Goal: Information Seeking & Learning: Learn about a topic

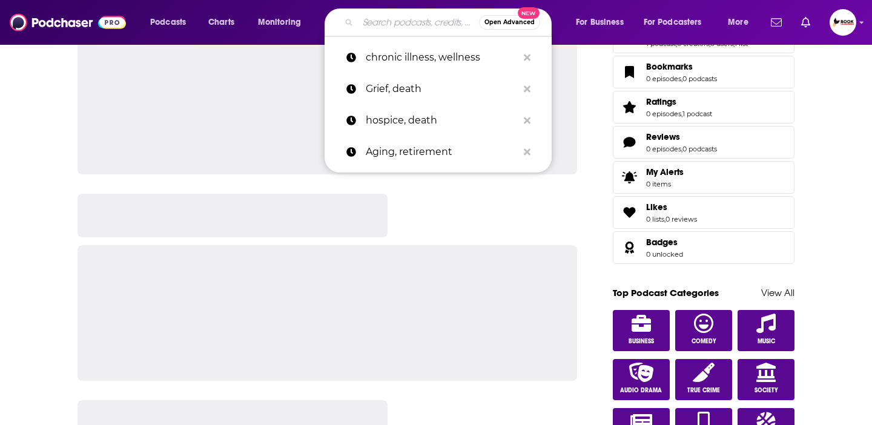
click at [369, 25] on input "Search podcasts, credits, & more..." at bounding box center [418, 22] width 121 height 19
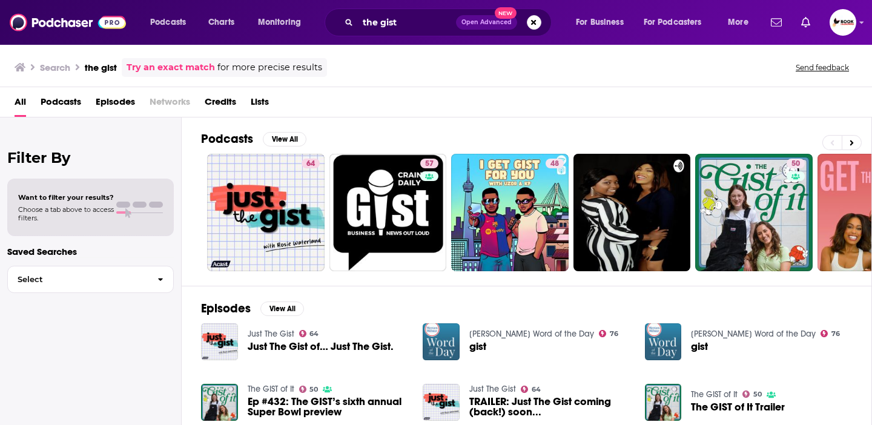
scroll to position [76, 0]
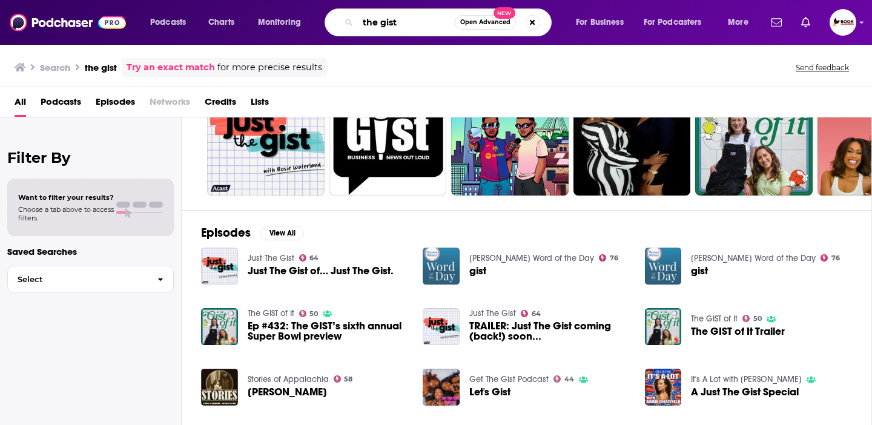
click at [423, 23] on input "the gist" at bounding box center [406, 22] width 97 height 19
type input "the gist [PERSON_NAME]"
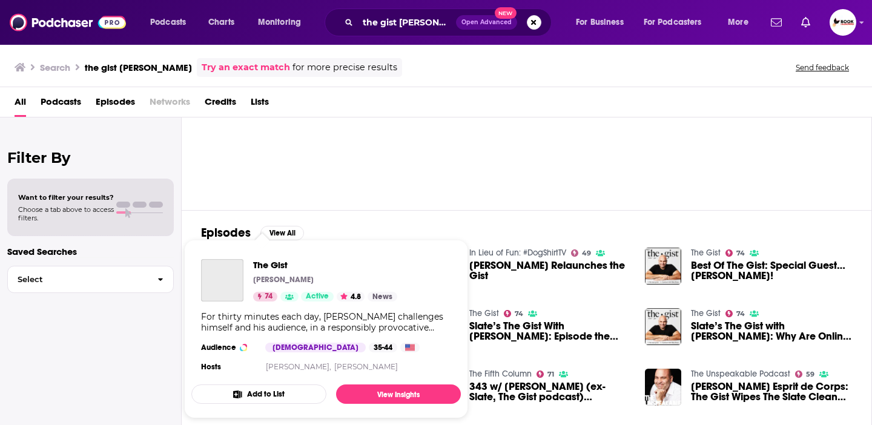
click at [252, 312] on div "For thirty minutes each day, [PERSON_NAME] challenges himself and his audience,…" at bounding box center [326, 322] width 250 height 22
click at [277, 264] on span "The Gist" at bounding box center [325, 265] width 144 height 12
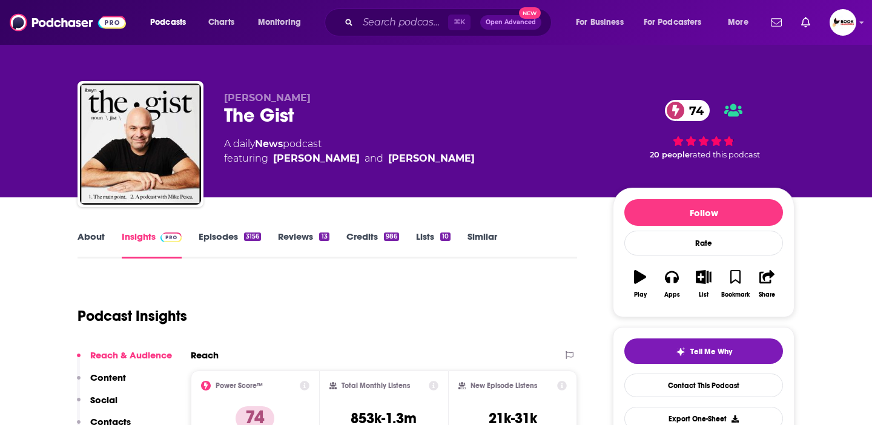
click at [101, 238] on link "About" at bounding box center [91, 245] width 27 height 28
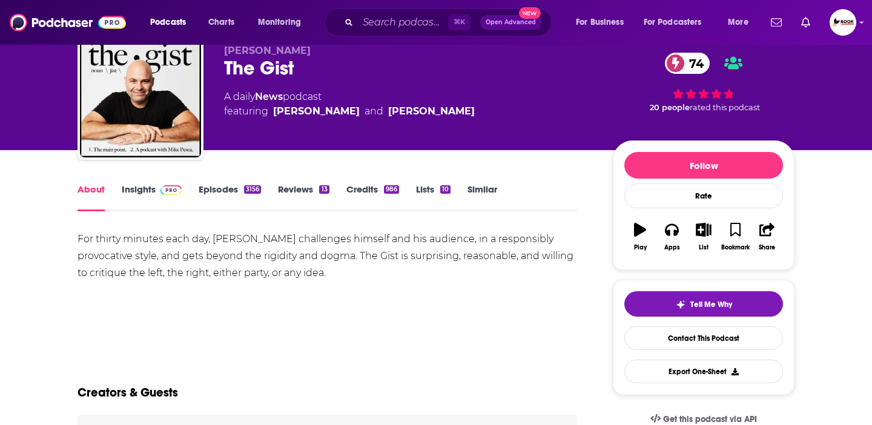
scroll to position [68, 0]
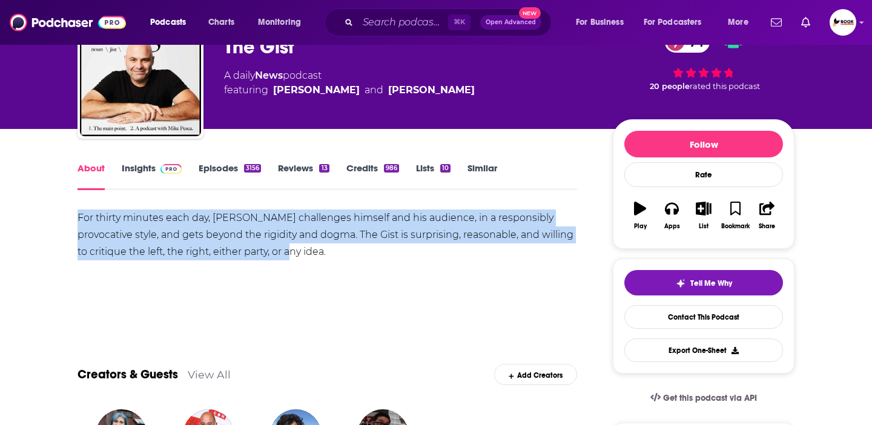
drag, startPoint x: 263, startPoint y: 255, endPoint x: 66, endPoint y: 217, distance: 200.4
